Goal: Check status

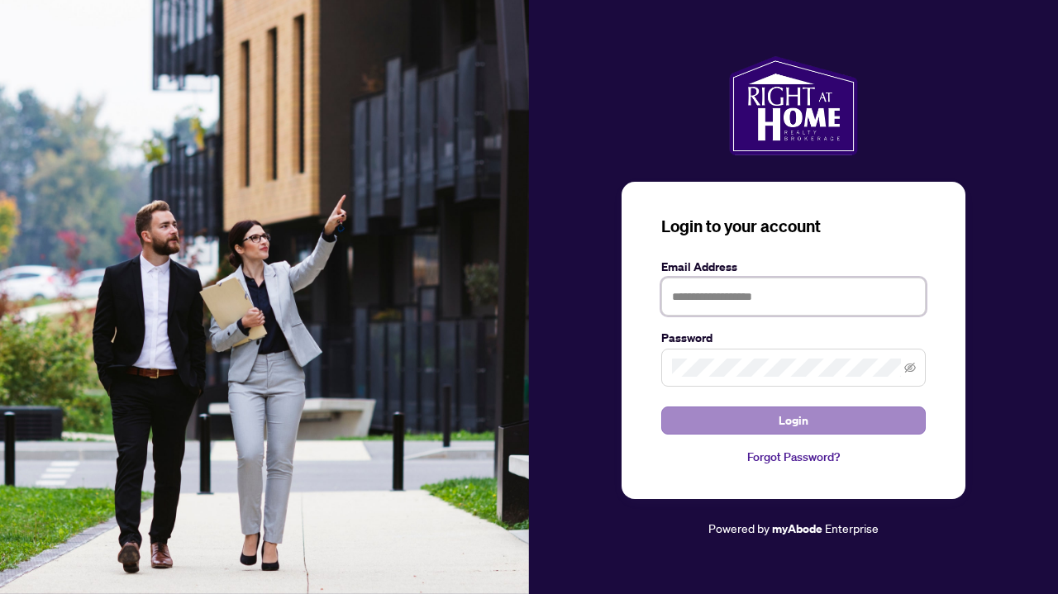
type input "**********"
click at [769, 416] on button "Login" at bounding box center [793, 421] width 265 height 28
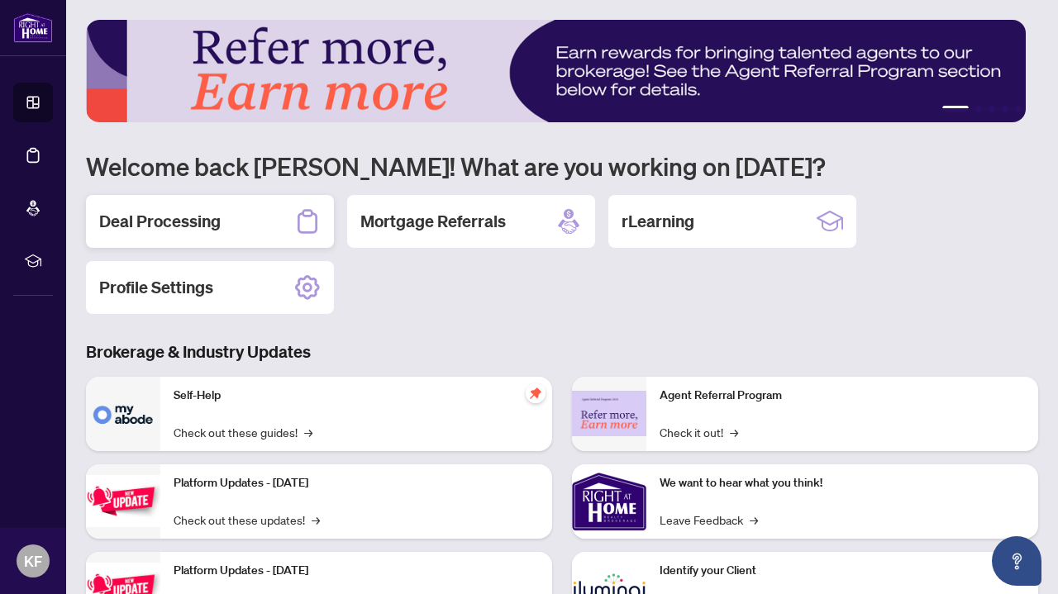
click at [238, 207] on div "Deal Processing" at bounding box center [210, 221] width 248 height 53
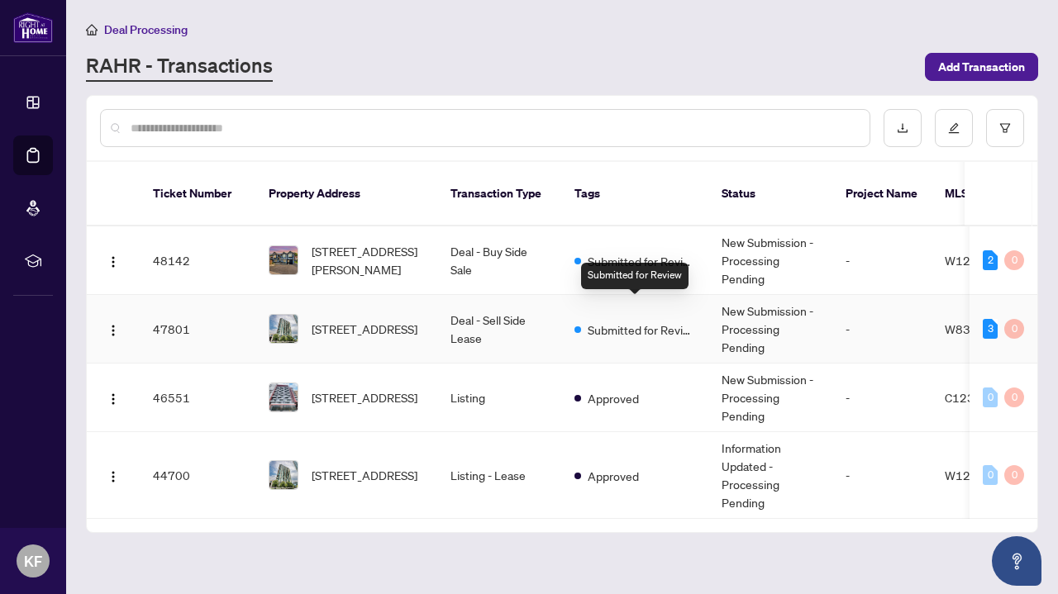
click at [615, 321] on span "Submitted for Review" at bounding box center [641, 330] width 107 height 18
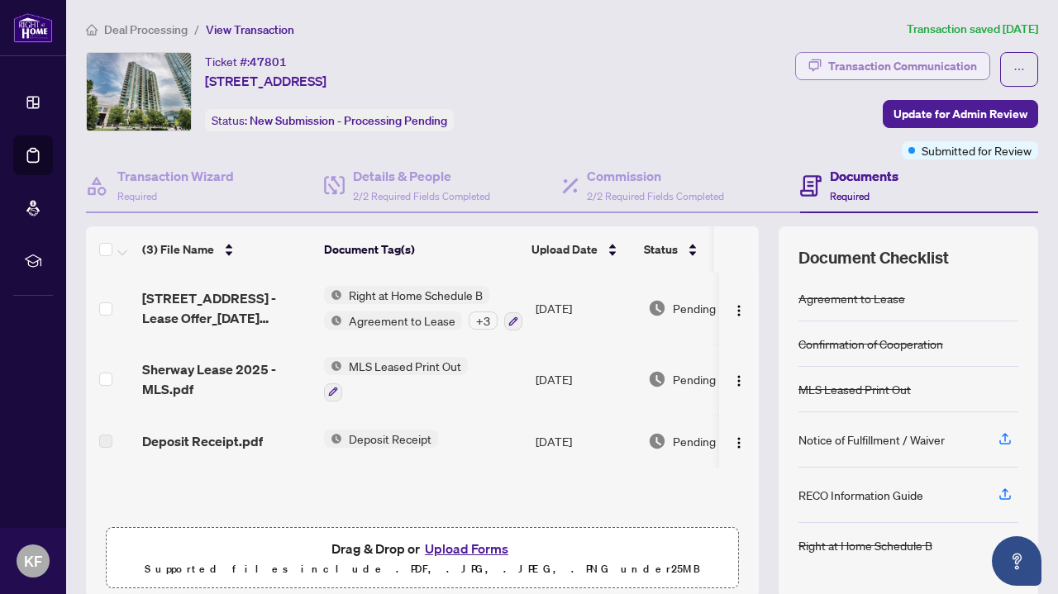
click at [846, 74] on div "Transaction Communication" at bounding box center [902, 66] width 149 height 26
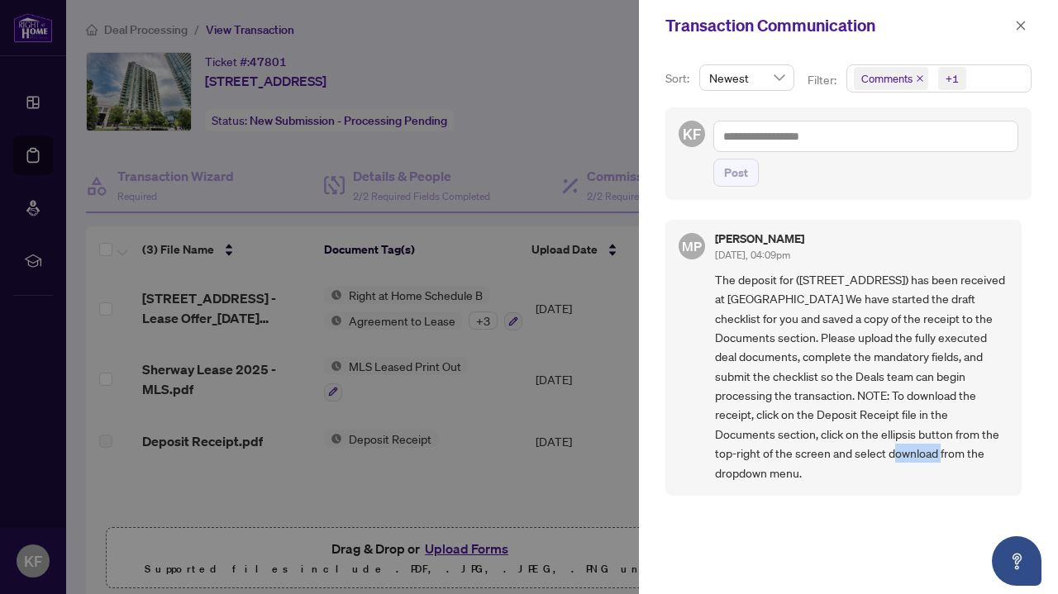
click at [853, 534] on div "MP [PERSON_NAME] [DATE], 04:09pm The deposit for ([STREET_ADDRESS]) has been re…" at bounding box center [848, 397] width 366 height 374
click at [336, 50] on div at bounding box center [529, 297] width 1058 height 594
click at [1015, 26] on icon "close" at bounding box center [1021, 26] width 12 height 12
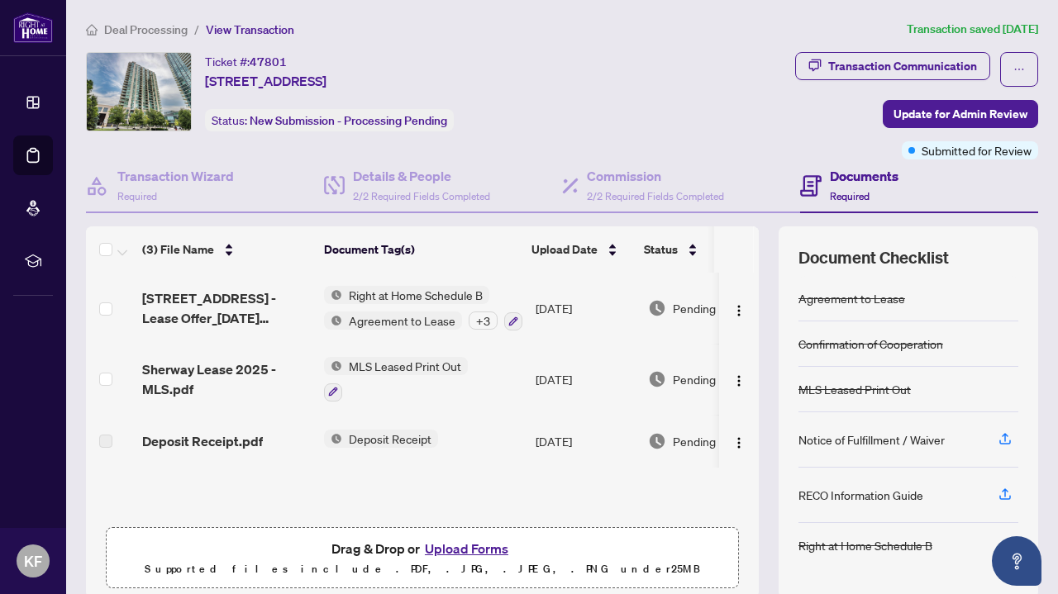
click at [132, 29] on span "Deal Processing" at bounding box center [145, 29] width 83 height 15
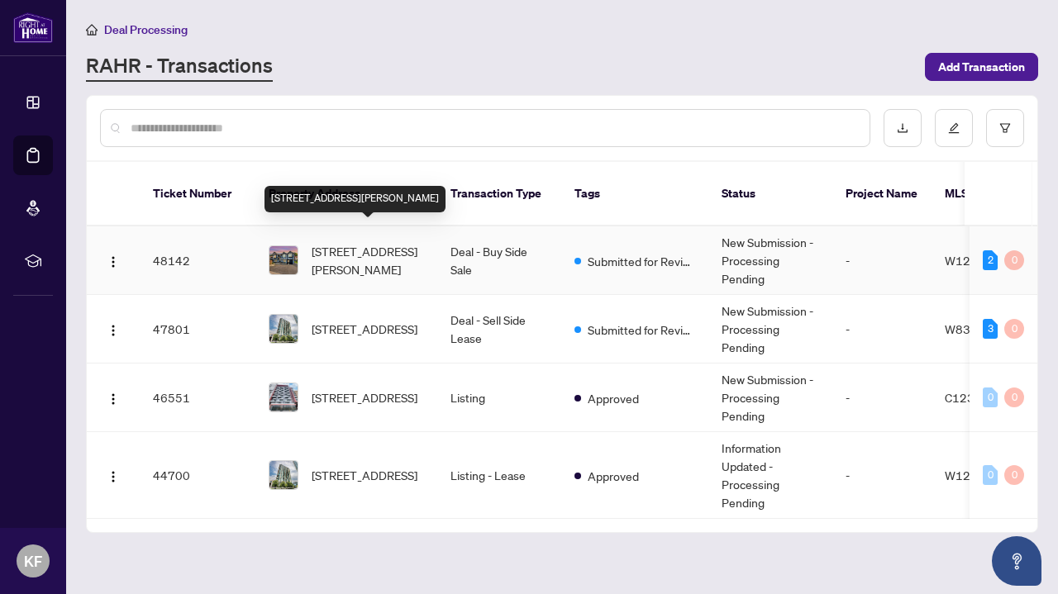
click at [359, 249] on span "[STREET_ADDRESS][PERSON_NAME]" at bounding box center [368, 260] width 112 height 36
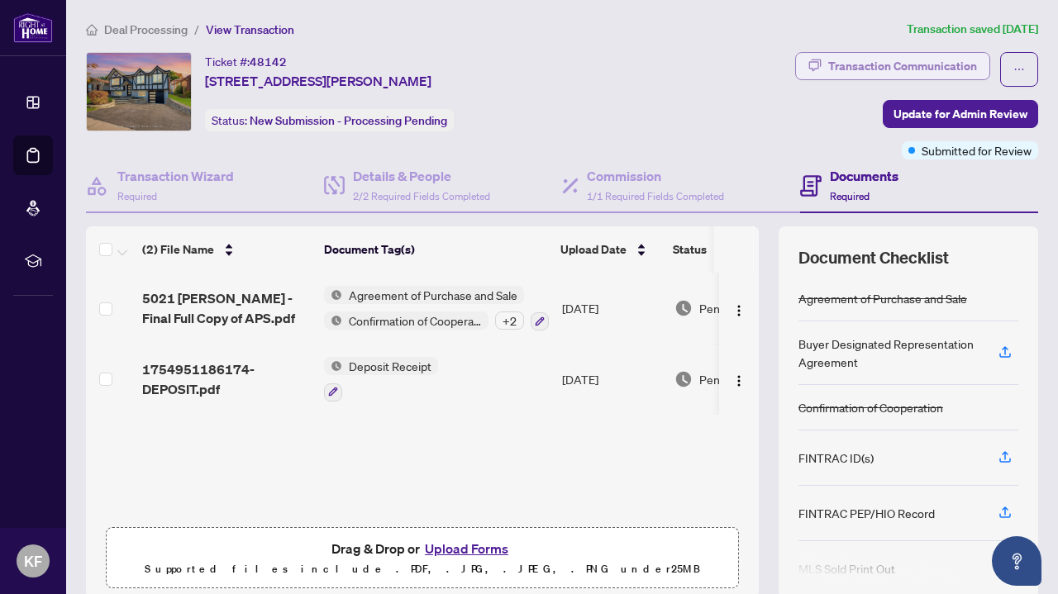
click at [896, 62] on div "Transaction Communication" at bounding box center [902, 66] width 149 height 26
